Goal: Task Accomplishment & Management: Manage account settings

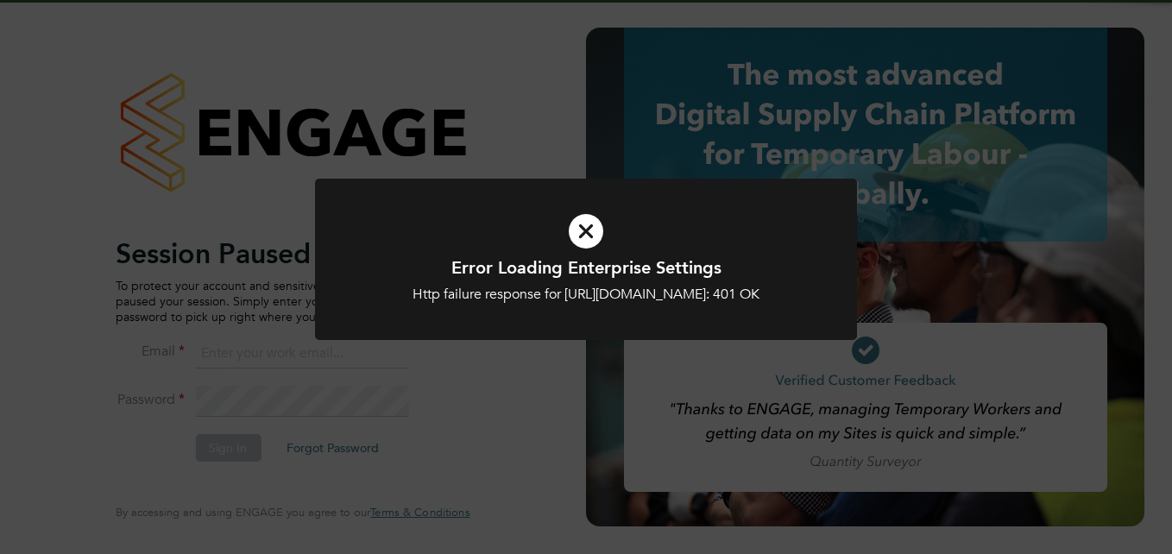
type input "joseph@educationmattersgroup.co.uk"
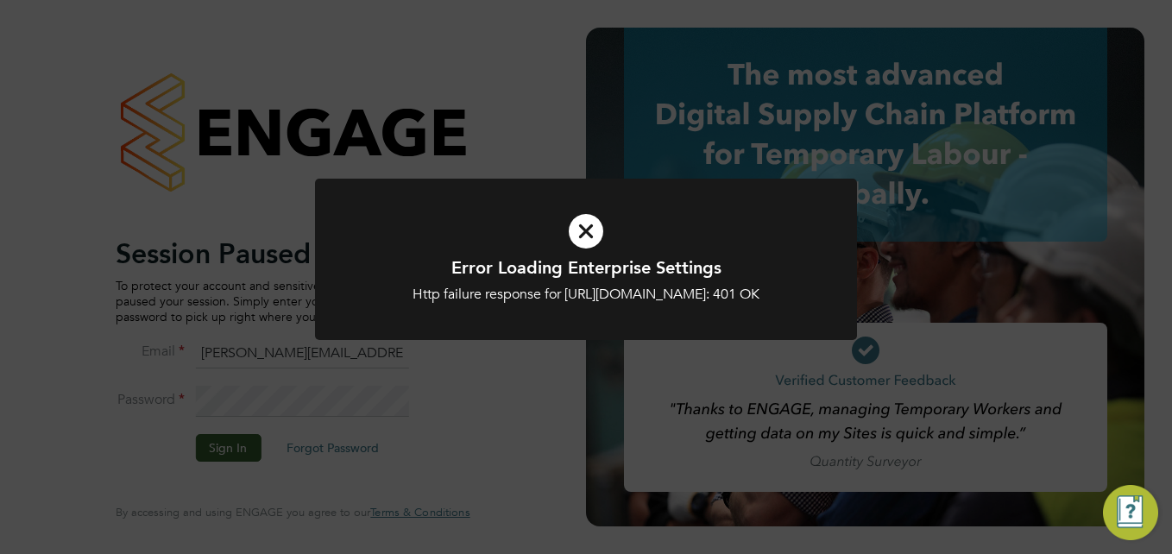
click at [594, 230] on icon at bounding box center [586, 231] width 449 height 67
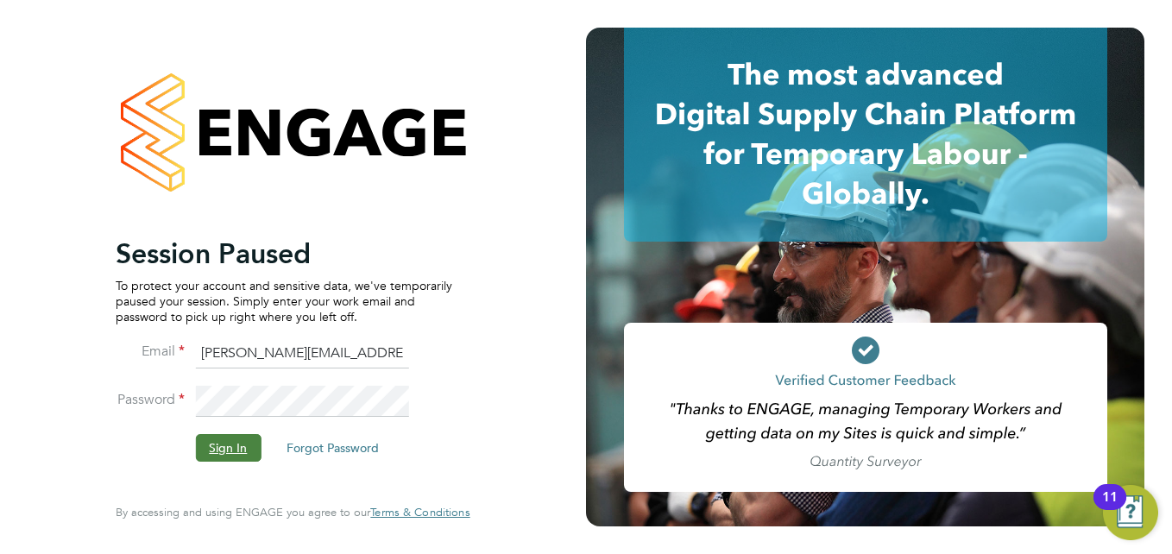
click at [243, 446] on button "Sign In" at bounding box center [228, 448] width 66 height 28
